Goal: Task Accomplishment & Management: Use online tool/utility

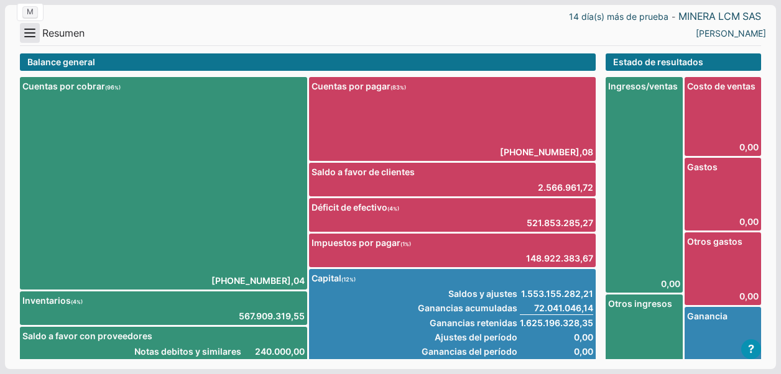
click at [33, 31] on button "Menu" at bounding box center [30, 33] width 20 height 20
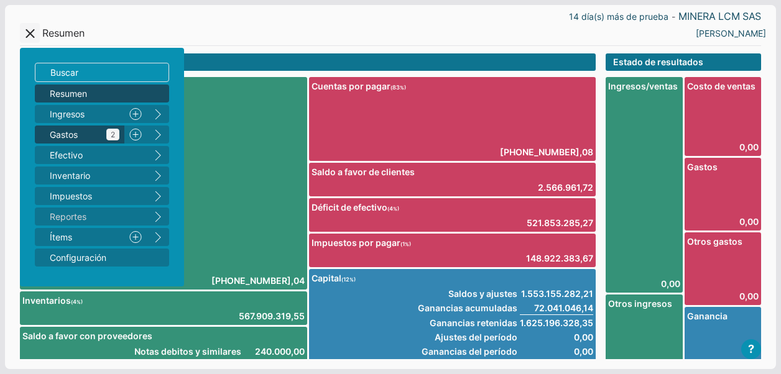
click at [81, 136] on span "Gastos 2" at bounding box center [85, 134] width 70 height 13
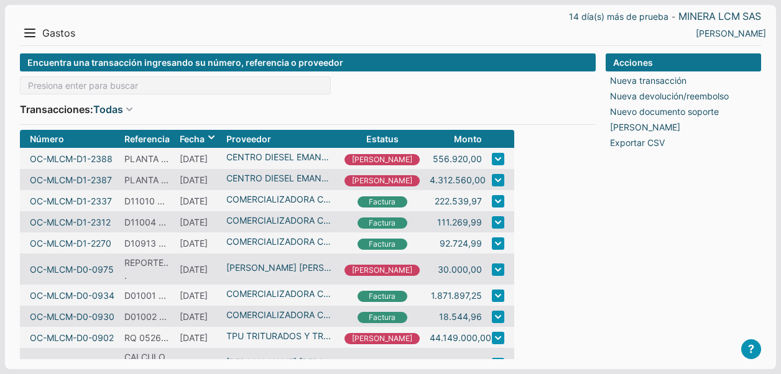
click at [129, 87] on input at bounding box center [175, 86] width 311 height 18
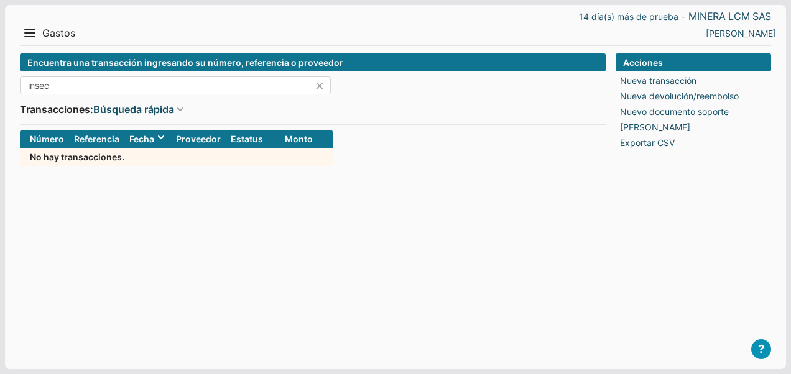
drag, startPoint x: 81, startPoint y: 85, endPoint x: -2, endPoint y: 78, distance: 83.6
click at [0, 78] on html "14 día(s) más de prueba - MINERA LCM SAS Menu Resumen Ingresos 1 Nuevo right Ga…" at bounding box center [395, 187] width 791 height 374
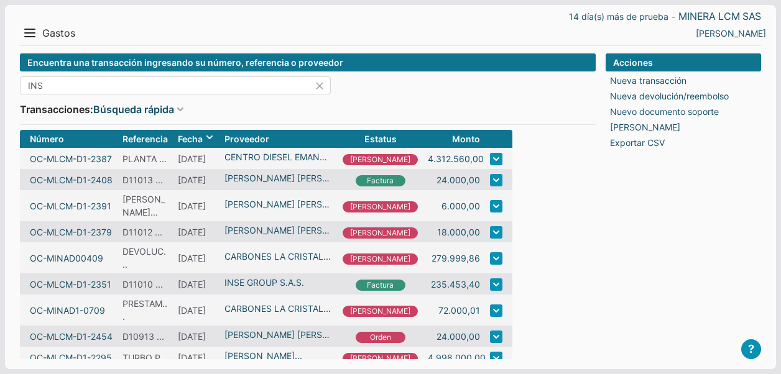
click at [81, 83] on input "INS" at bounding box center [175, 86] width 311 height 18
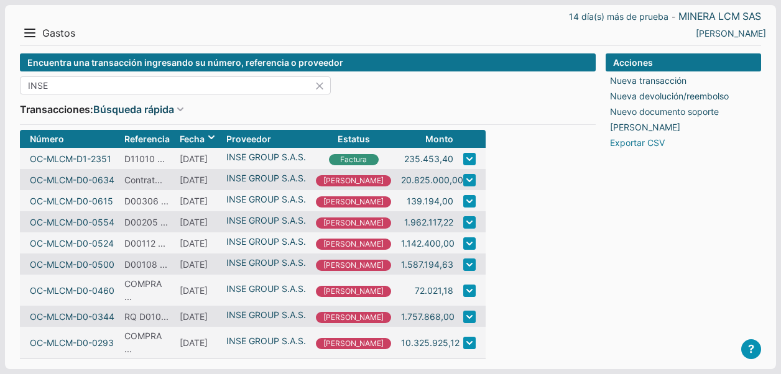
type input "INSE"
click at [637, 144] on link "Exportar CSV" at bounding box center [637, 142] width 55 height 13
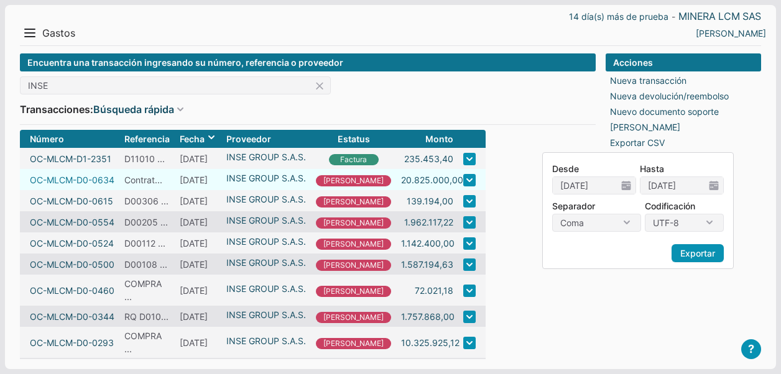
click at [78, 180] on link "OC-MLCM-D0-0634" at bounding box center [72, 180] width 85 height 13
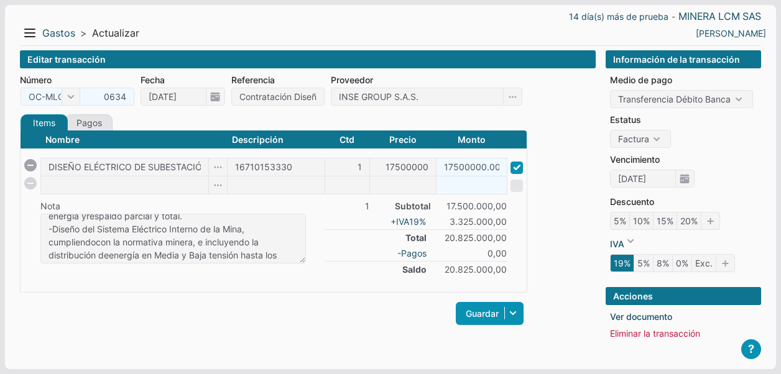
scroll to position [5, 0]
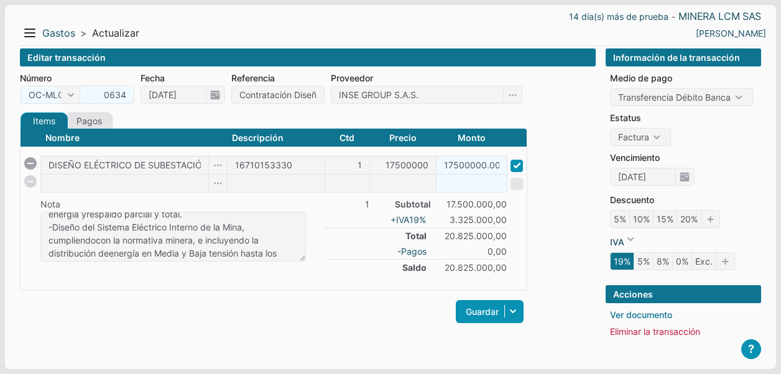
click at [643, 312] on link "Ver documento" at bounding box center [641, 315] width 62 height 13
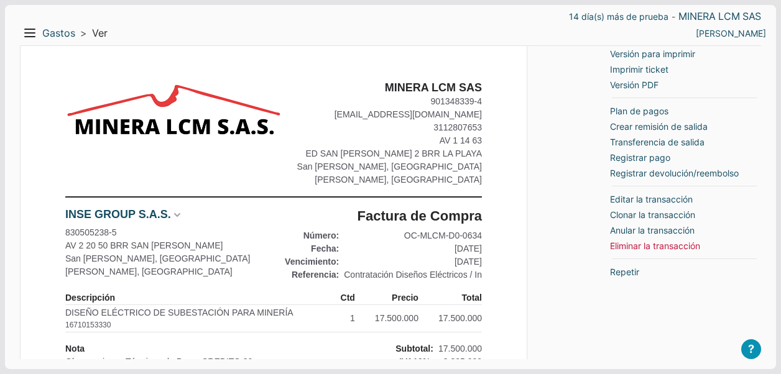
scroll to position [62, 0]
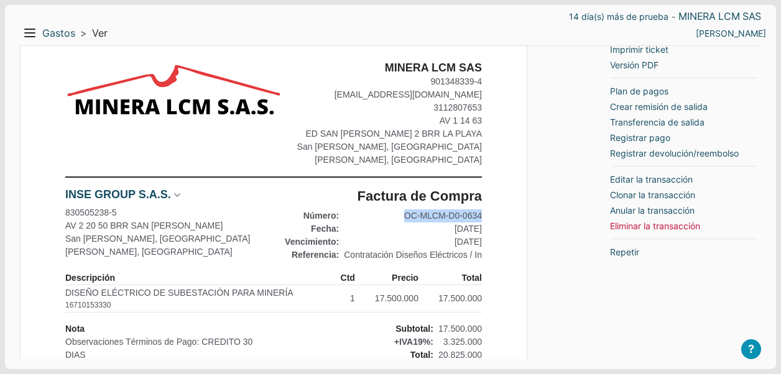
drag, startPoint x: 407, startPoint y: 214, endPoint x: 491, endPoint y: 211, distance: 84.0
copy div "OC-MLCM-D0-0634"
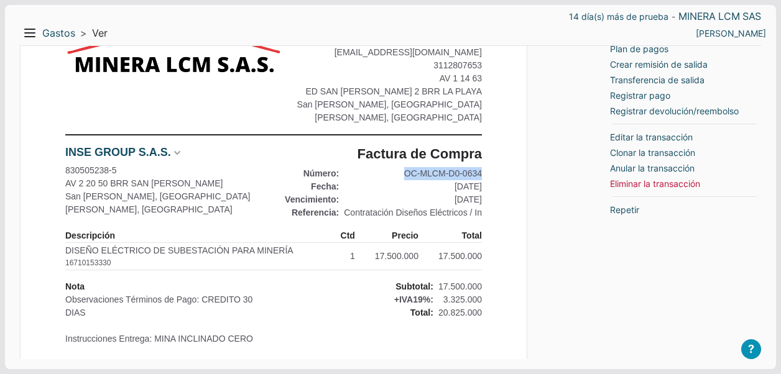
scroll to position [124, 0]
